Goal: Navigation & Orientation: Go to known website

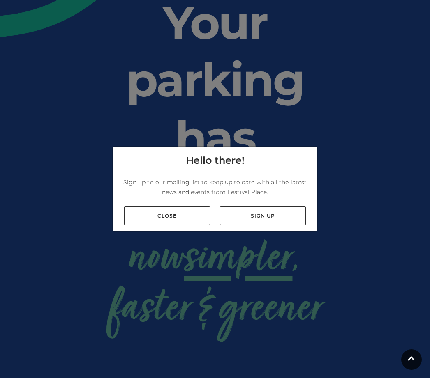
scroll to position [89, 0]
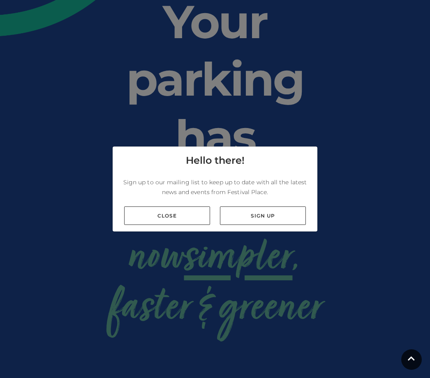
click at [196, 225] on link "Close" at bounding box center [167, 216] width 86 height 18
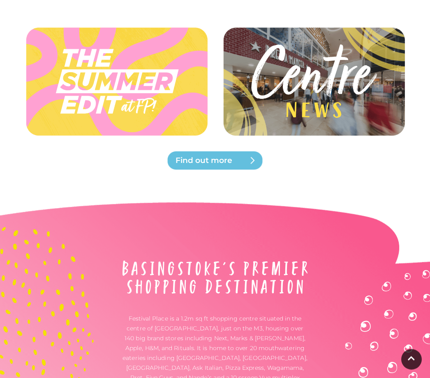
scroll to position [2081, 0]
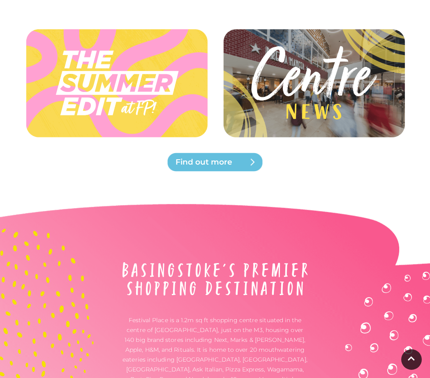
click at [210, 152] on img at bounding box center [215, 162] width 99 height 20
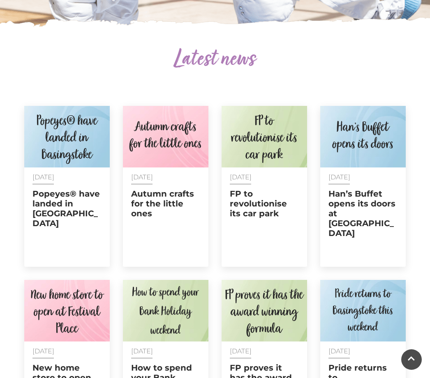
scroll to position [260, 0]
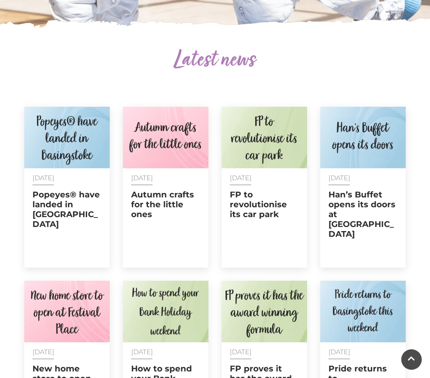
click at [75, 198] on h2 "Popeyes® have landed in Basingstoke" at bounding box center [66, 209] width 69 height 39
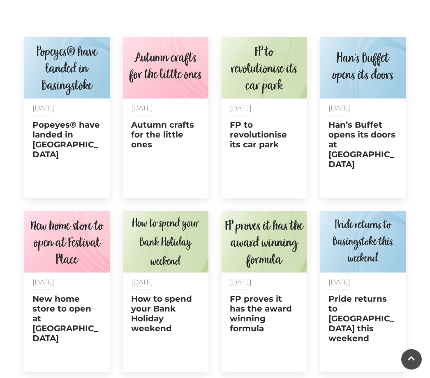
scroll to position [329, 0]
click at [87, 299] on h2 "New home store to open at Festival Place" at bounding box center [66, 318] width 69 height 49
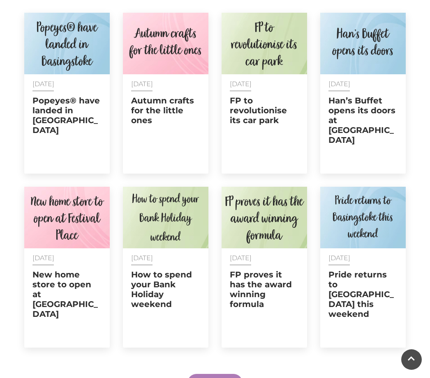
scroll to position [353, 0]
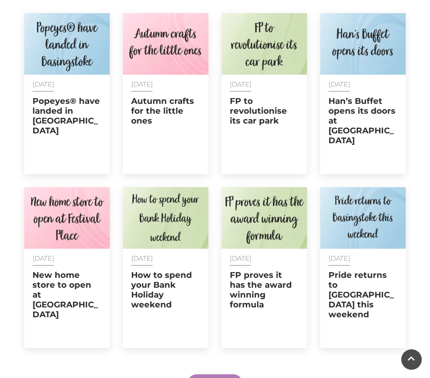
click at [216, 375] on button "show more" at bounding box center [214, 384] width 55 height 18
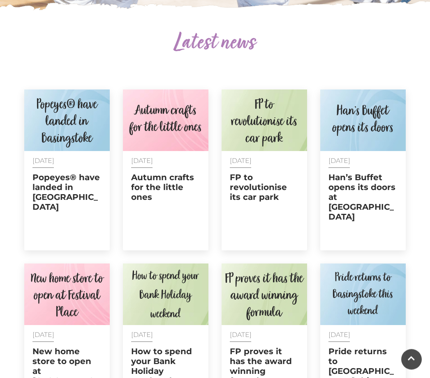
scroll to position [277, 0]
click at [255, 194] on h2 "FP to revolutionise its car park" at bounding box center [264, 187] width 69 height 30
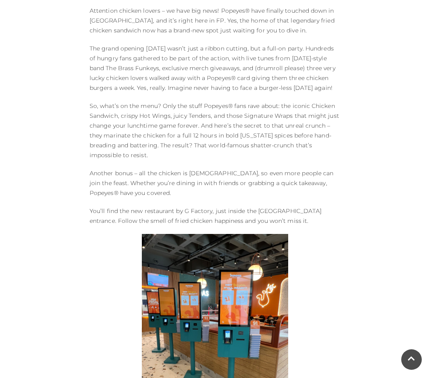
scroll to position [377, 0]
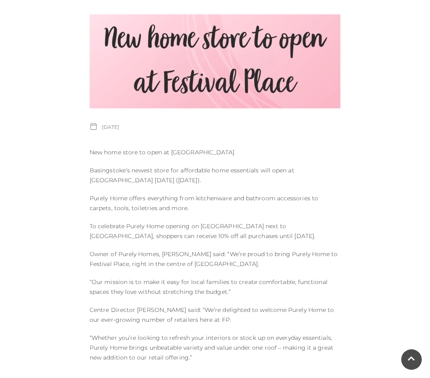
scroll to position [235, 0]
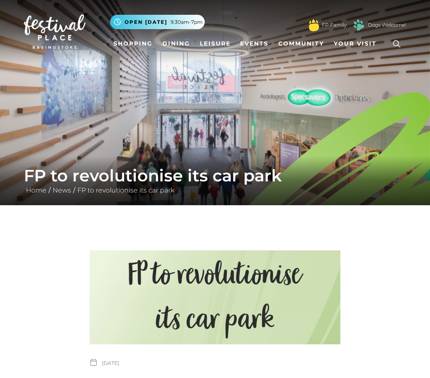
click at [221, 38] on link "Leisure" at bounding box center [214, 43] width 37 height 15
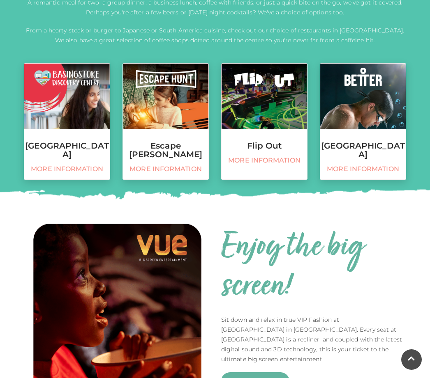
scroll to position [334, 0]
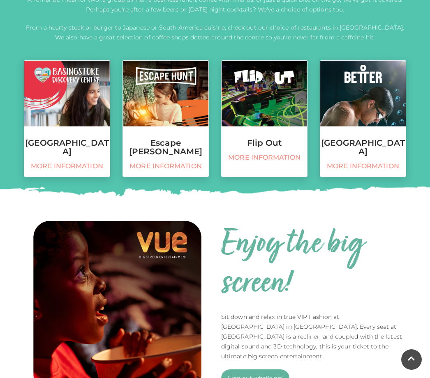
click at [274, 140] on h3 "Flip Out" at bounding box center [263, 143] width 85 height 9
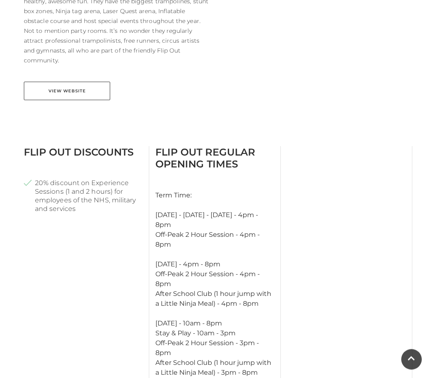
scroll to position [575, 0]
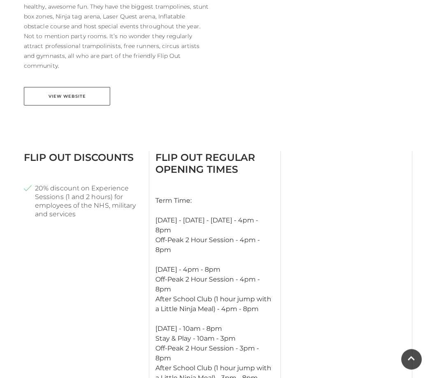
click at [90, 87] on link "View Website" at bounding box center [67, 96] width 86 height 18
